Goal: Find specific page/section: Find specific page/section

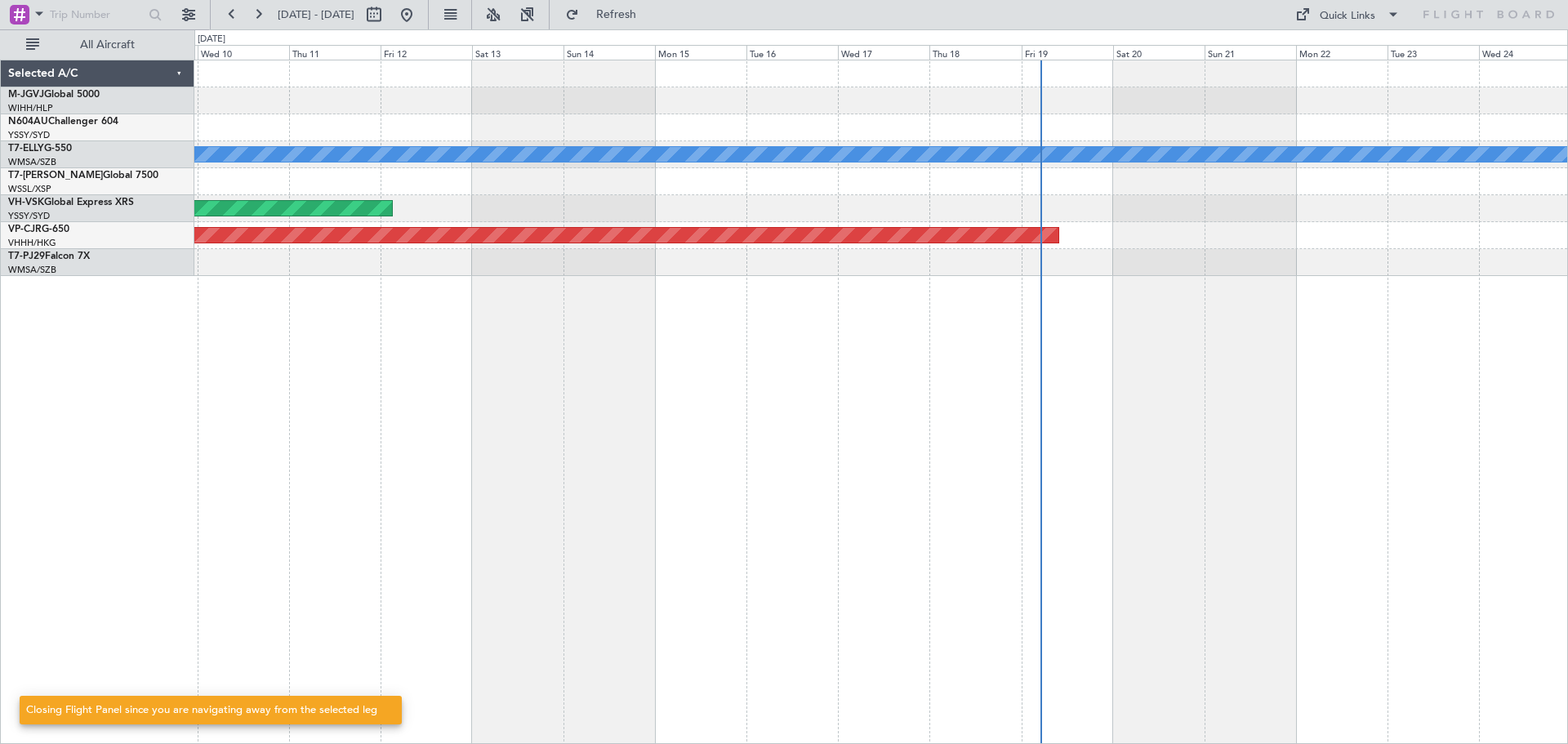
click at [93, 122] on link "N604AU Challenger 604" at bounding box center [63, 121] width 110 height 10
